Goal: Information Seeking & Learning: Learn about a topic

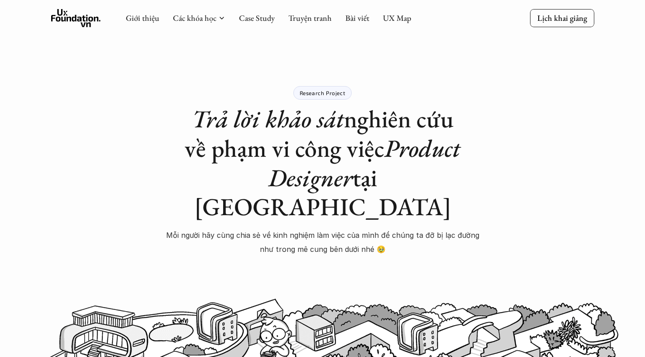
click at [81, 18] on use at bounding box center [76, 18] width 50 height 18
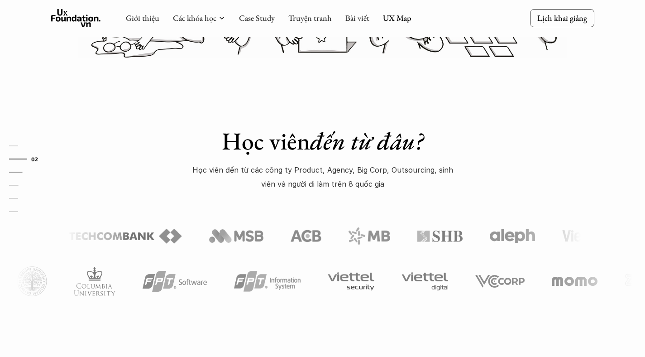
scroll to position [348, 0]
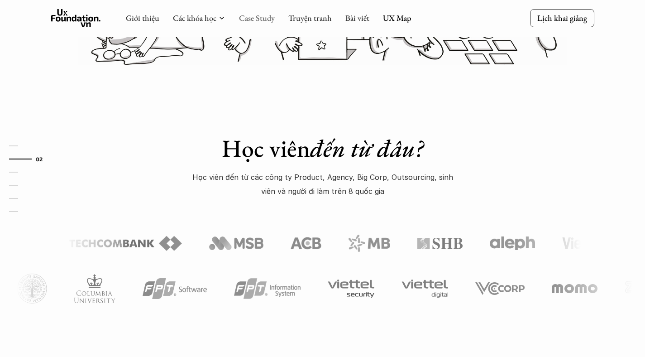
click at [259, 16] on link "Case Study" at bounding box center [257, 18] width 36 height 10
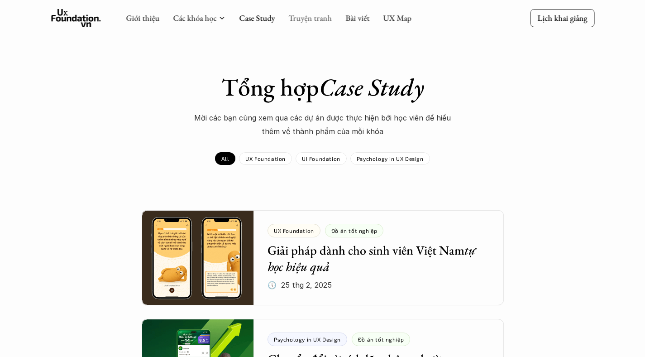
click at [300, 21] on link "Truyện tranh" at bounding box center [309, 18] width 43 height 10
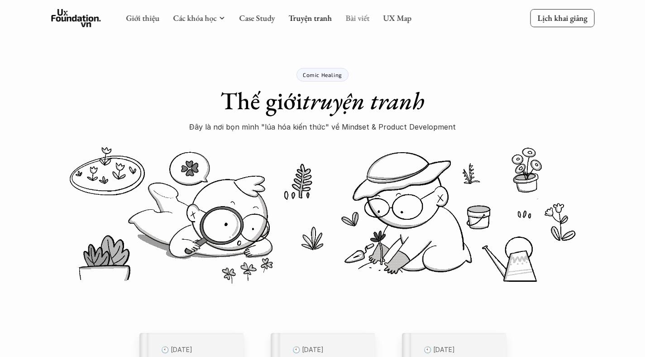
click at [356, 23] on link "Bài viết" at bounding box center [357, 18] width 24 height 10
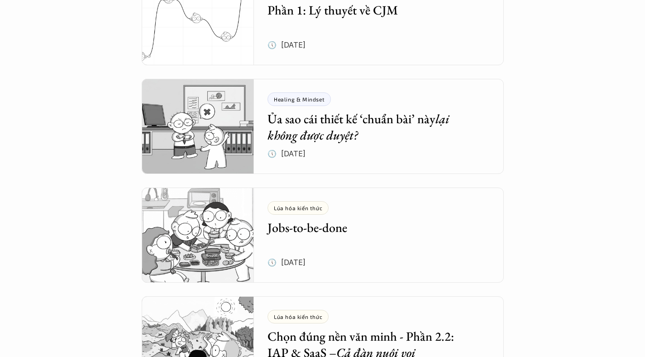
scroll to position [419, 0]
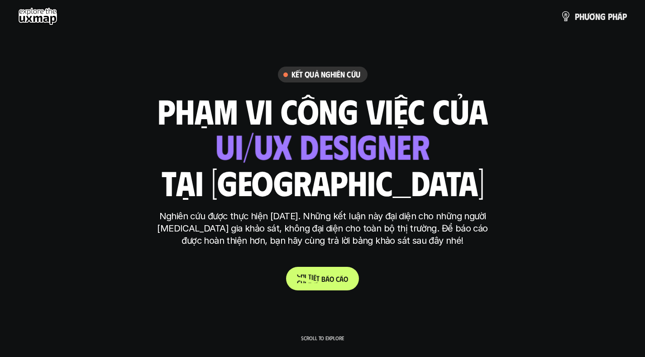
click at [318, 277] on p "C h i t i ế t b á o c á o" at bounding box center [322, 278] width 51 height 9
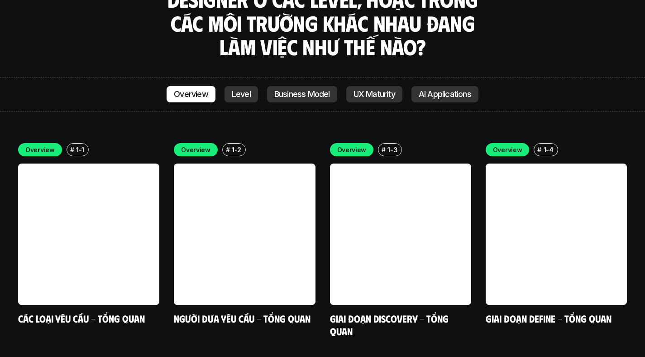
scroll to position [2541, 0]
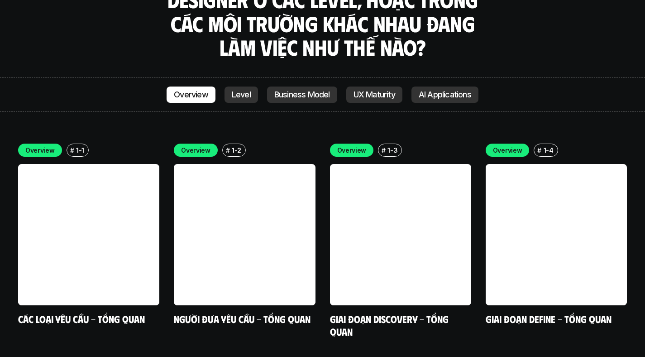
click at [238, 90] on p "Level" at bounding box center [241, 94] width 19 height 9
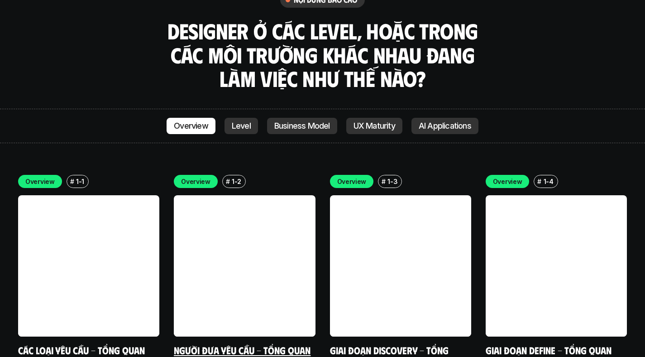
scroll to position [2514, 0]
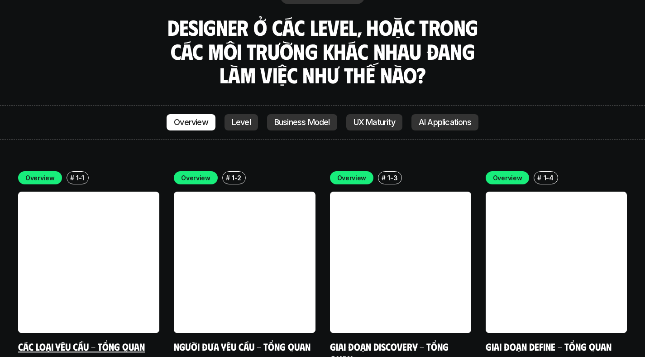
click at [129, 191] on link at bounding box center [88, 261] width 141 height 141
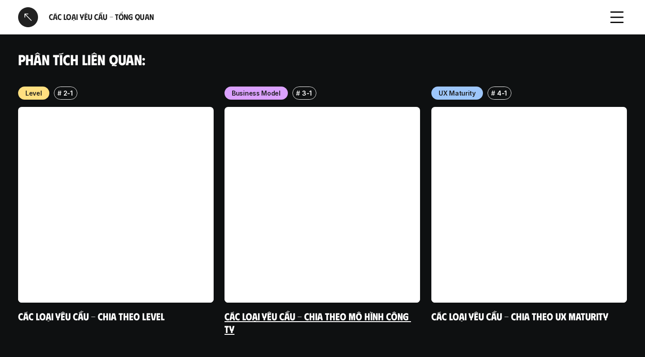
scroll to position [976, 0]
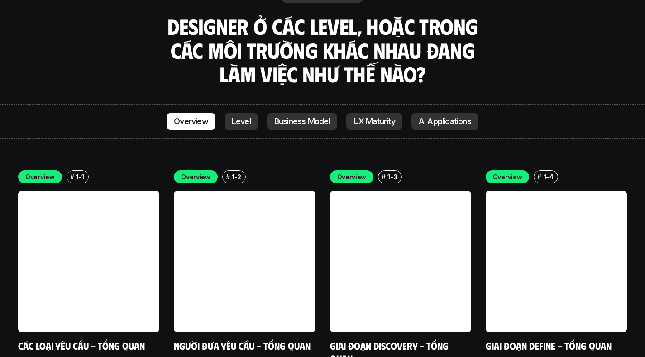
scroll to position [2575, 0]
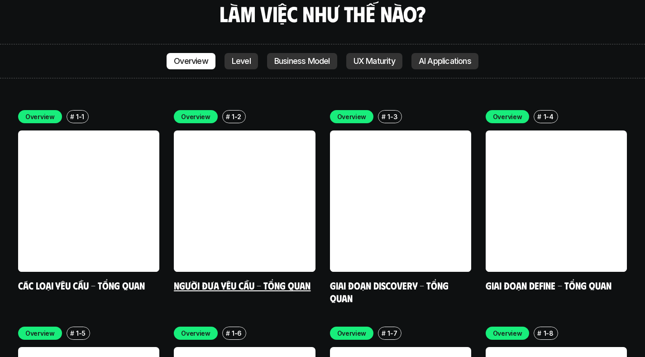
click at [251, 165] on link at bounding box center [244, 200] width 141 height 141
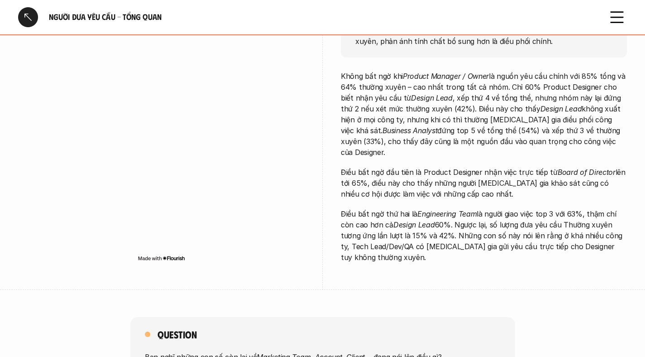
scroll to position [524, 0]
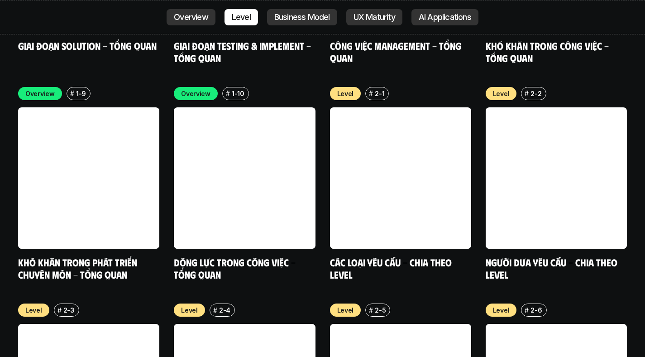
scroll to position [3209, 0]
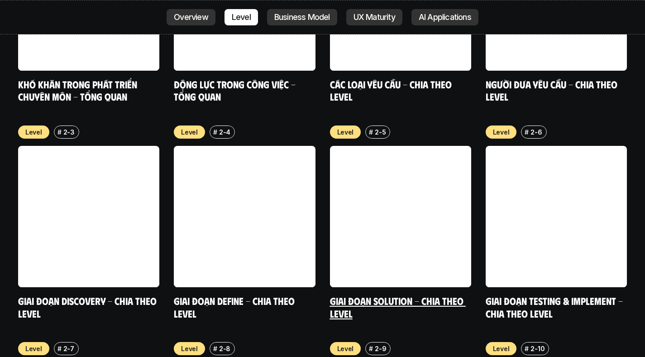
click at [369, 185] on link at bounding box center [400, 216] width 141 height 141
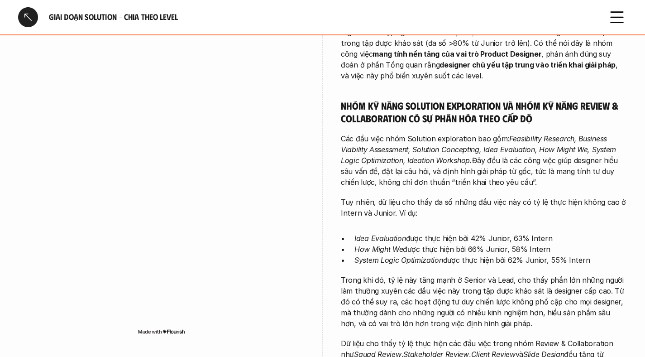
scroll to position [871, 0]
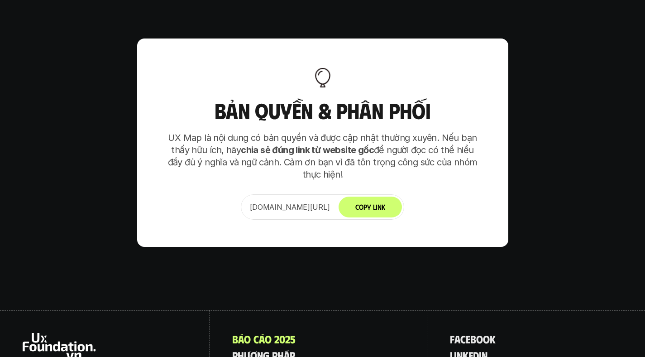
scroll to position [5664, 0]
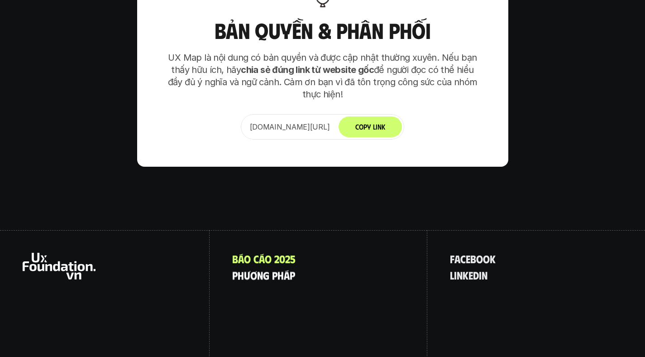
click at [259, 269] on p "p h ư ơ n g p h á p" at bounding box center [263, 275] width 63 height 12
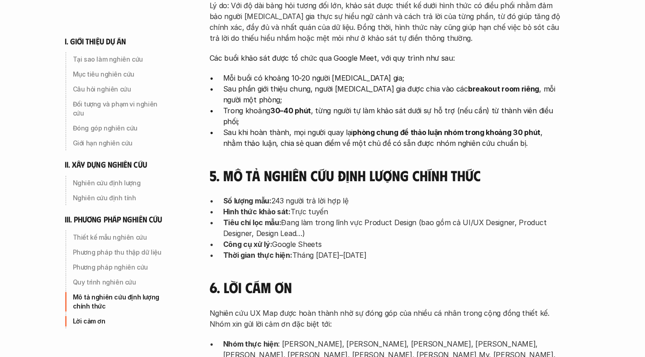
scroll to position [2974, 0]
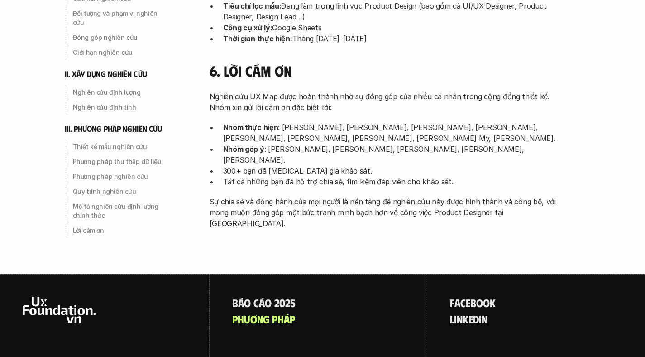
click at [309, 143] on p "Nhóm góp ý : [PERSON_NAME], [PERSON_NAME], [PERSON_NAME], [PERSON_NAME], [PERSO…" at bounding box center [392, 154] width 339 height 22
click at [313, 165] on p "300+ bạn đã [MEDICAL_DATA] gia khảo sát." at bounding box center [392, 170] width 339 height 11
